Goal: Check status: Check status

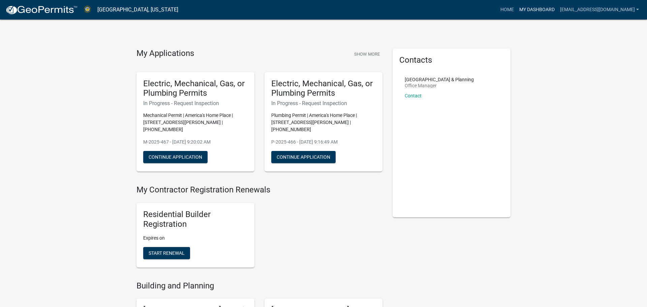
click at [533, 7] on link "My Dashboard" at bounding box center [537, 9] width 41 height 13
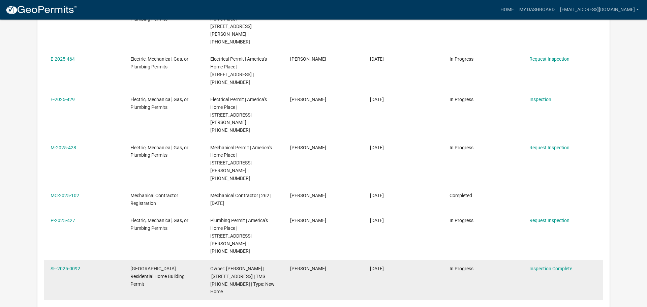
scroll to position [263, 0]
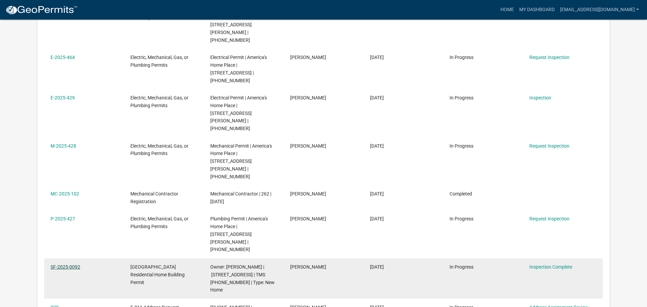
click at [66, 264] on link "SF-2025-0092" at bounding box center [66, 266] width 30 height 5
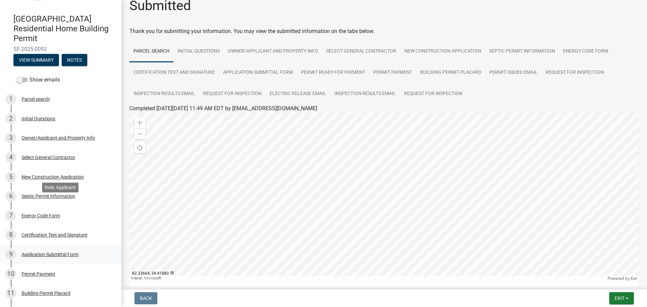
scroll to position [83, 0]
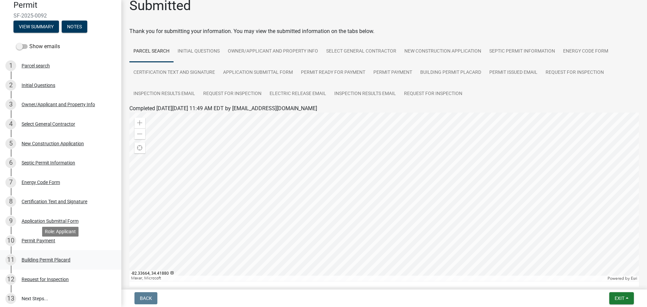
click at [46, 258] on div "Building Permit Placard" at bounding box center [46, 260] width 49 height 5
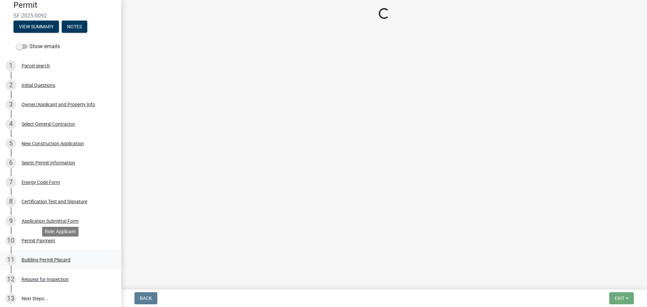
scroll to position [0, 0]
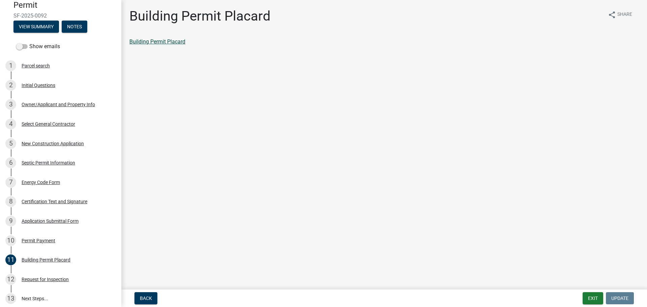
click at [160, 42] on link "Building Permit Placard" at bounding box center [157, 41] width 56 height 6
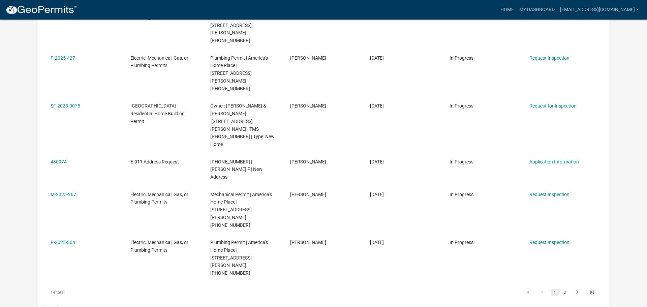
scroll to position [1032, 0]
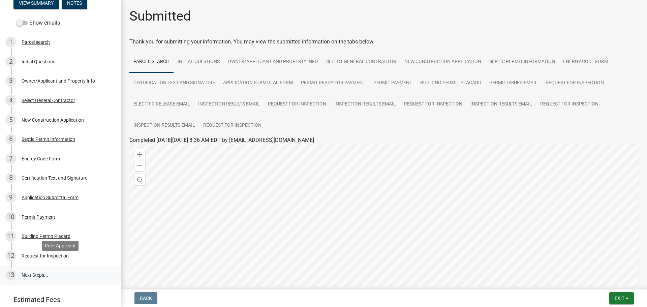
scroll to position [109, 0]
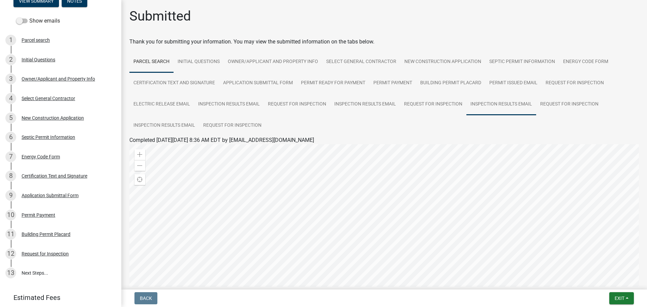
click at [493, 104] on link "Inspection Results Email" at bounding box center [502, 105] width 70 height 22
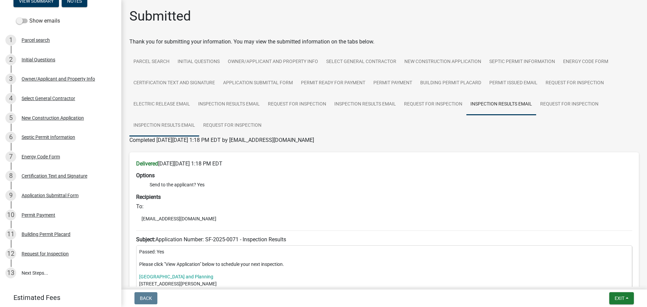
click at [157, 124] on link "Inspection Results Email" at bounding box center [164, 126] width 70 height 22
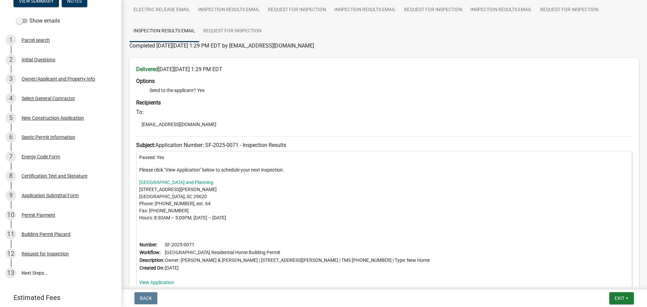
scroll to position [79, 0]
